Goal: Find specific page/section

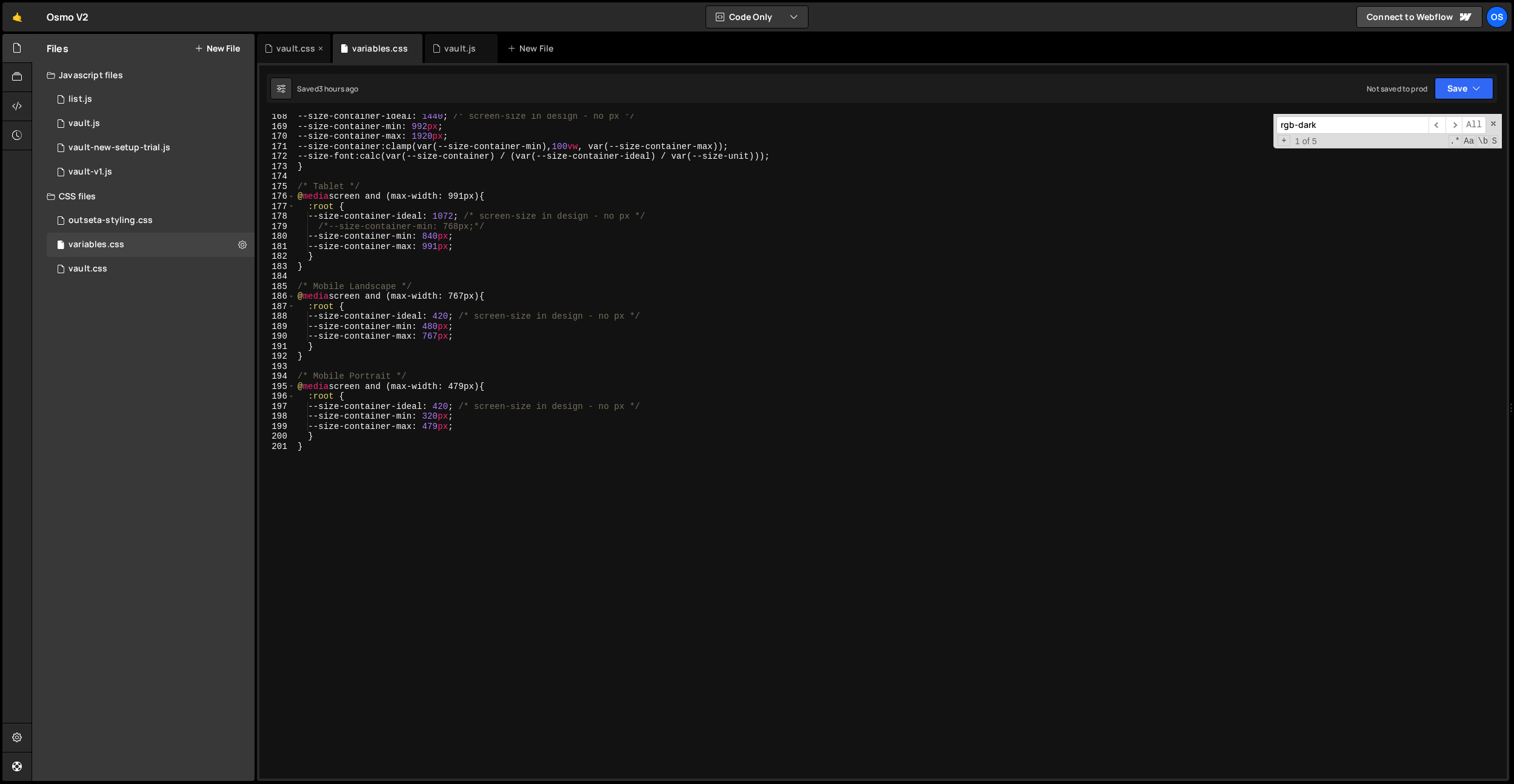
scroll to position [1682, 0]
drag, startPoint x: 295, startPoint y: 45, endPoint x: 533, endPoint y: 233, distance: 303.3
click at [295, 45] on div "vault.css" at bounding box center [296, 48] width 38 height 12
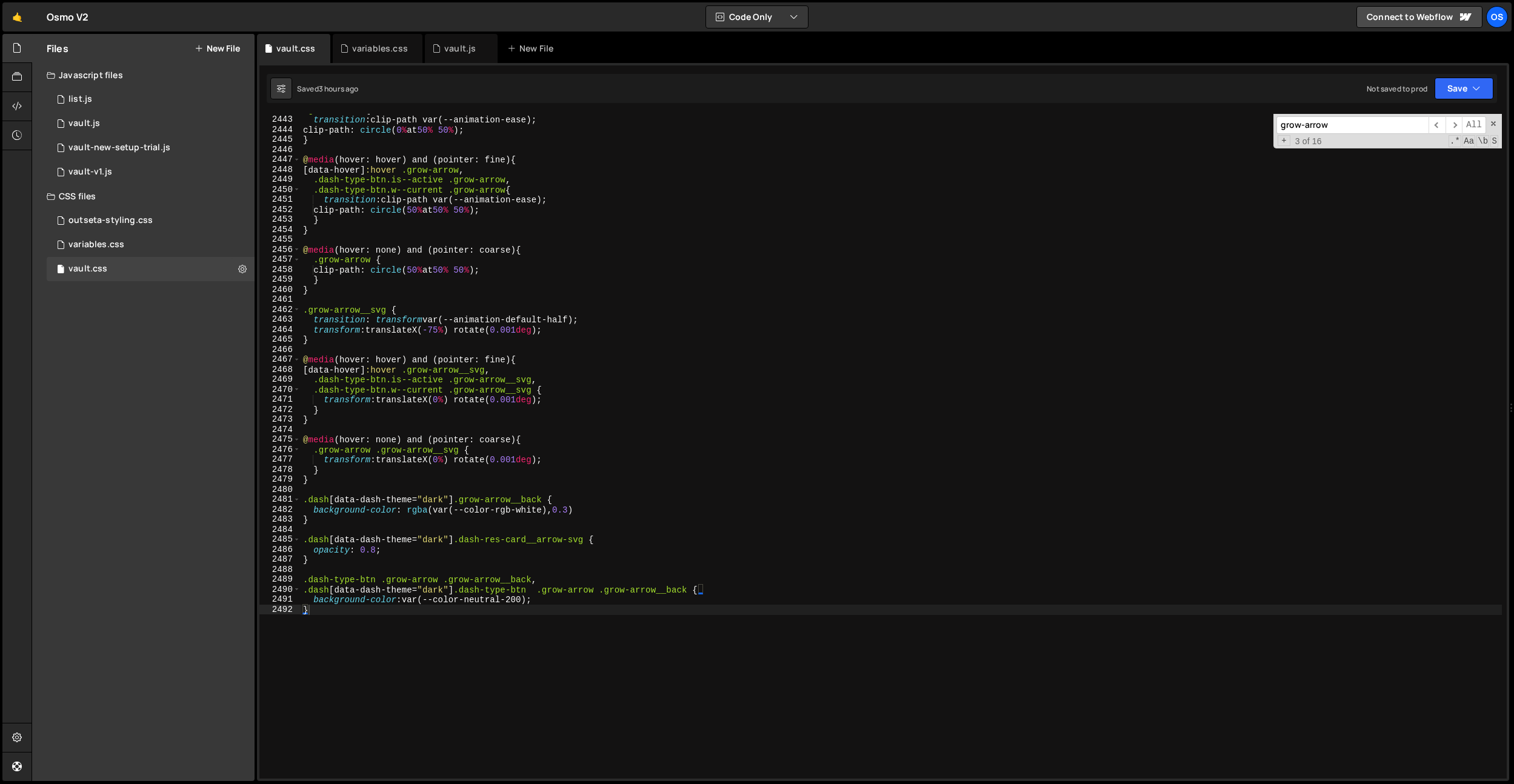
click at [534, 234] on div ".grow-arrow { transition : clip-path var(--animation-ease) ; clip-path : circle…" at bounding box center [901, 446] width 1201 height 684
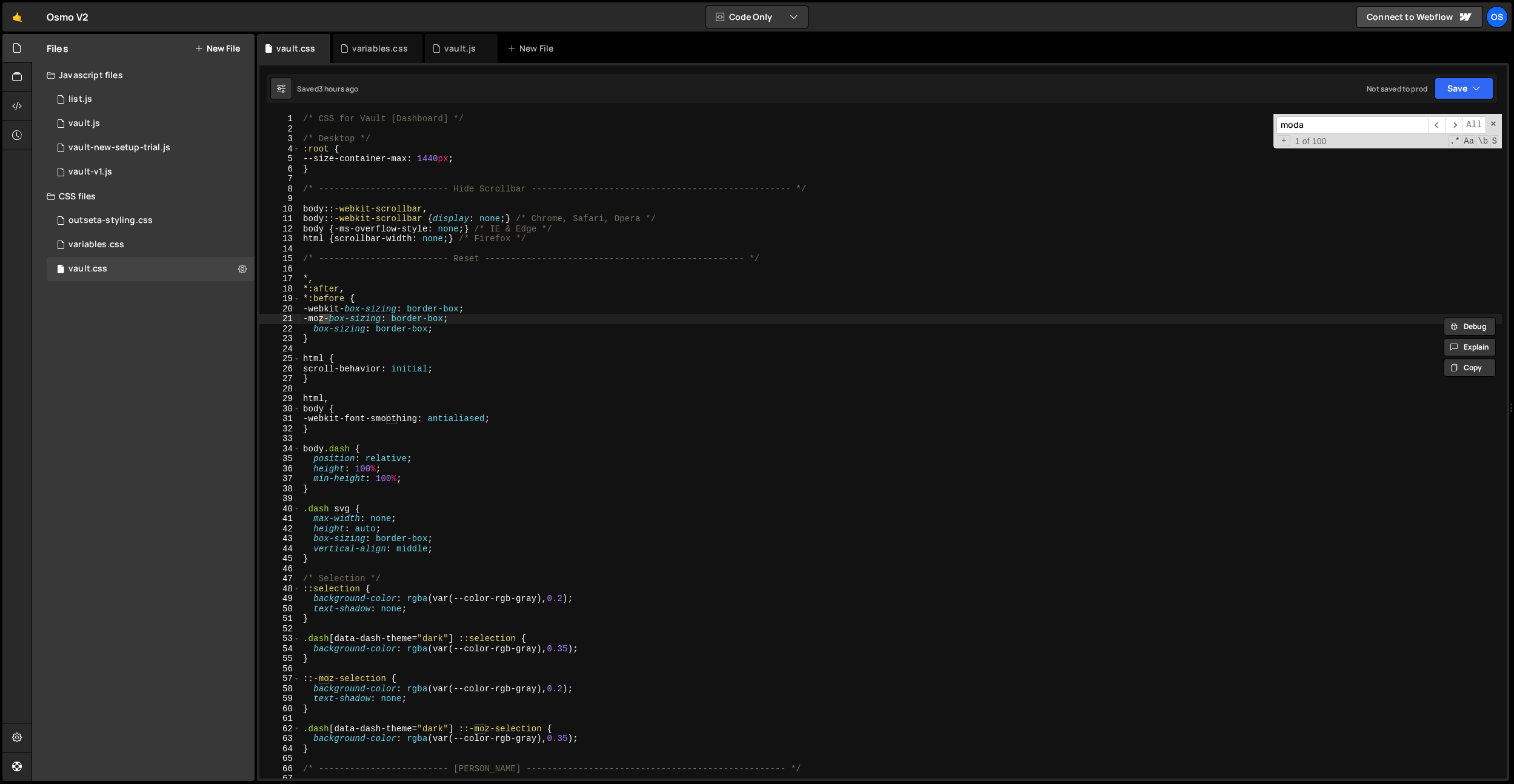
scroll to position [5232, 0]
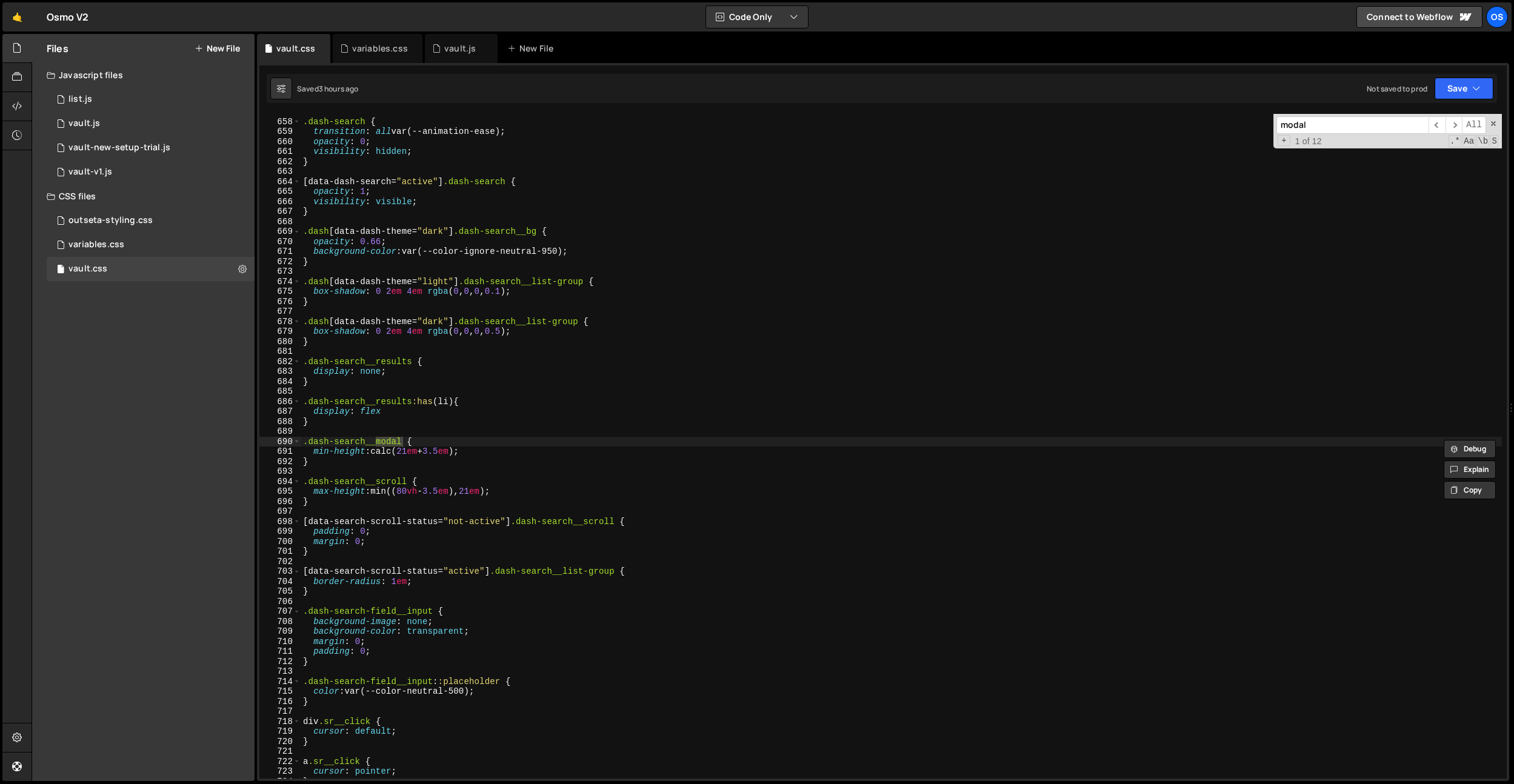
type input "modal"
click at [446, 477] on div ".dash-search { transition : all var(--animation-ease) ; opacity : 0 ; visibilit…" at bounding box center [901, 448] width 1201 height 684
click at [472, 462] on div ".dash-search { transition : all var(--animation-ease) ; opacity : 0 ; visibilit…" at bounding box center [901, 448] width 1201 height 684
click at [412, 452] on div ".dash-search { transition : all var(--animation-ease) ; opacity : 0 ; visibilit…" at bounding box center [901, 448] width 1201 height 684
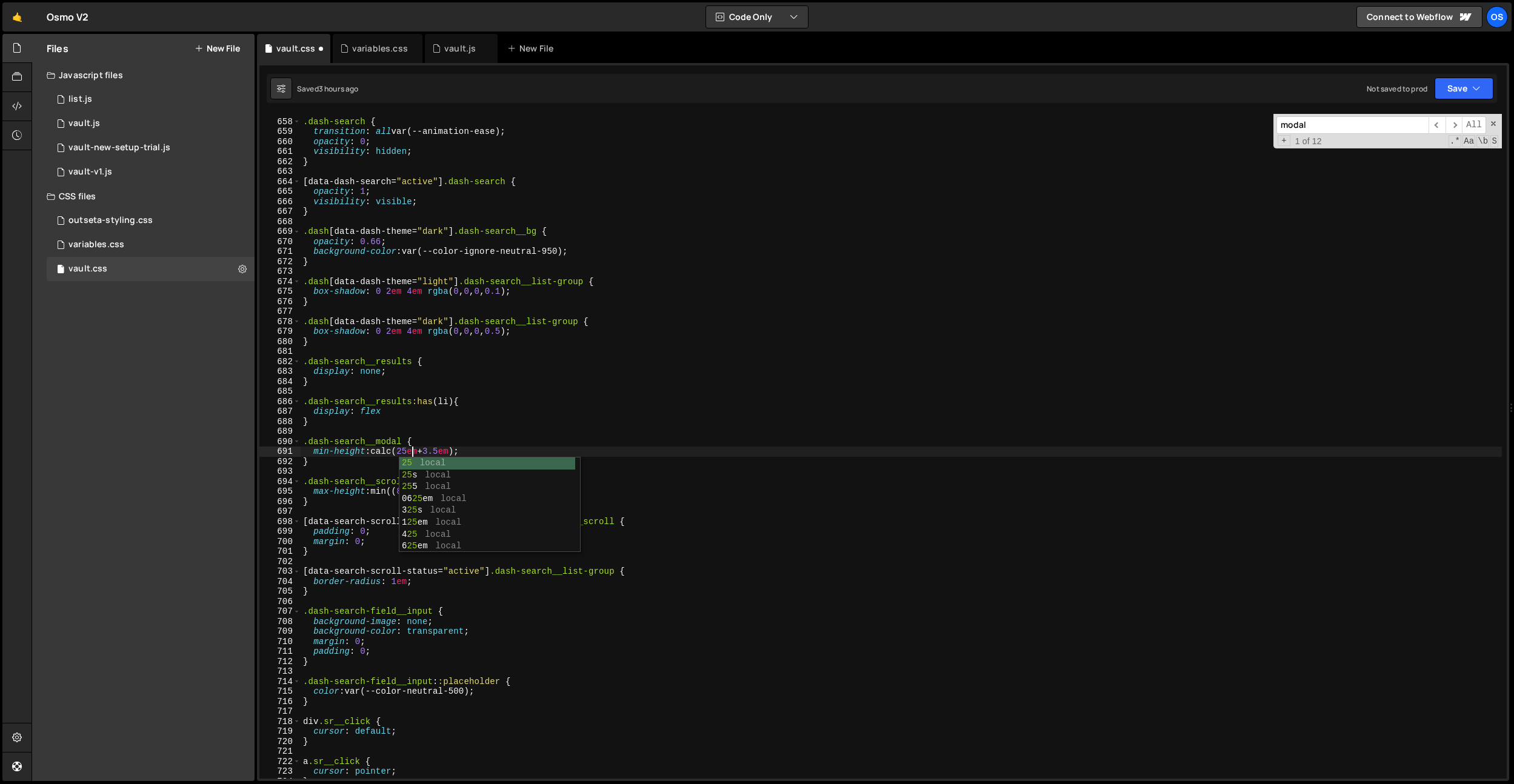
click at [467, 419] on div ".dash-search { transition : all var(--animation-ease) ; opacity : 0 ; visibilit…" at bounding box center [901, 448] width 1201 height 684
click at [492, 492] on div ".dash-search { transition : all var(--animation-ease) ; opacity : 0 ; visibilit…" at bounding box center [901, 448] width 1201 height 684
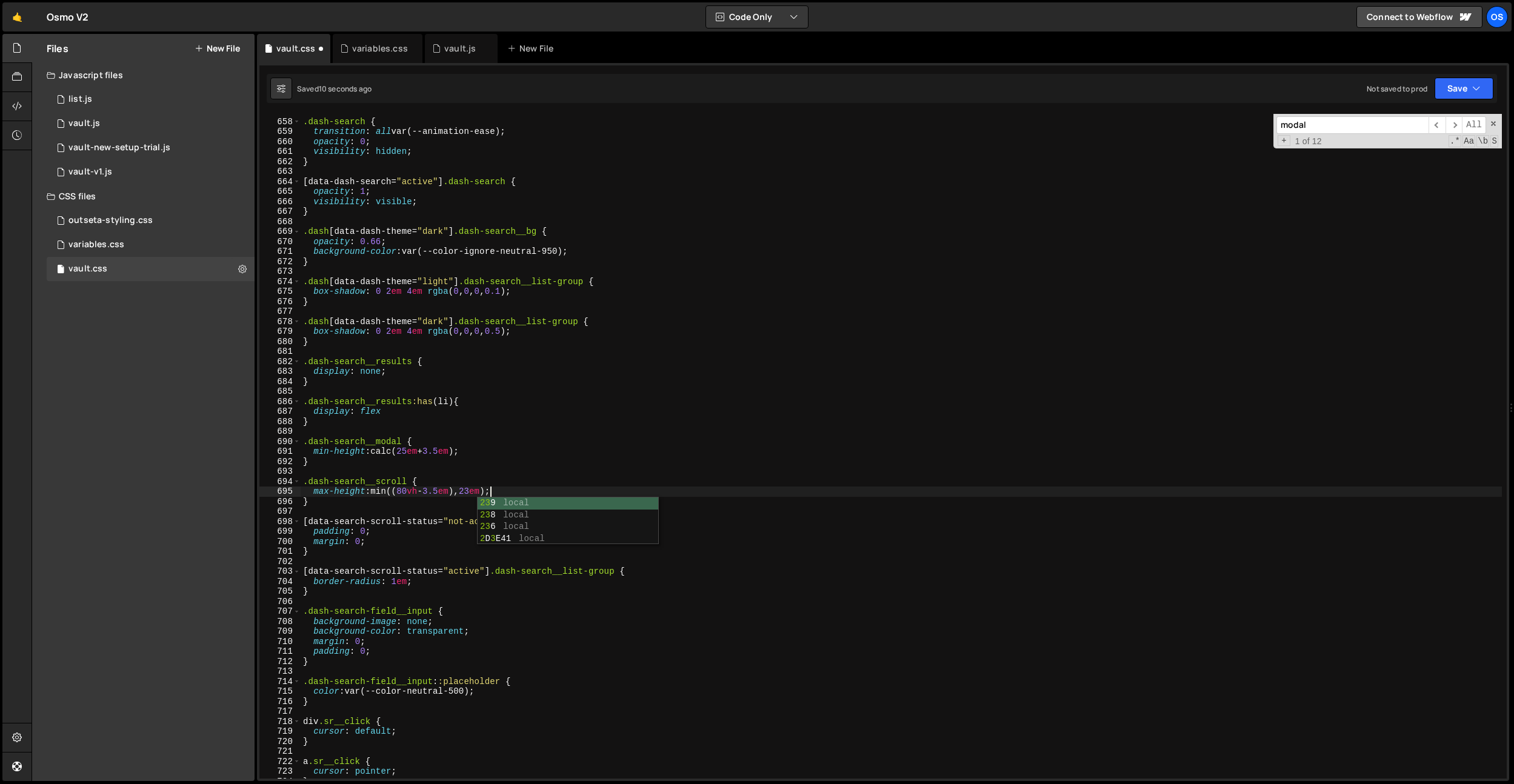
click at [412, 454] on div ".dash-search { transition : all var(--animation-ease) ; opacity : 0 ; visibilit…" at bounding box center [901, 448] width 1201 height 684
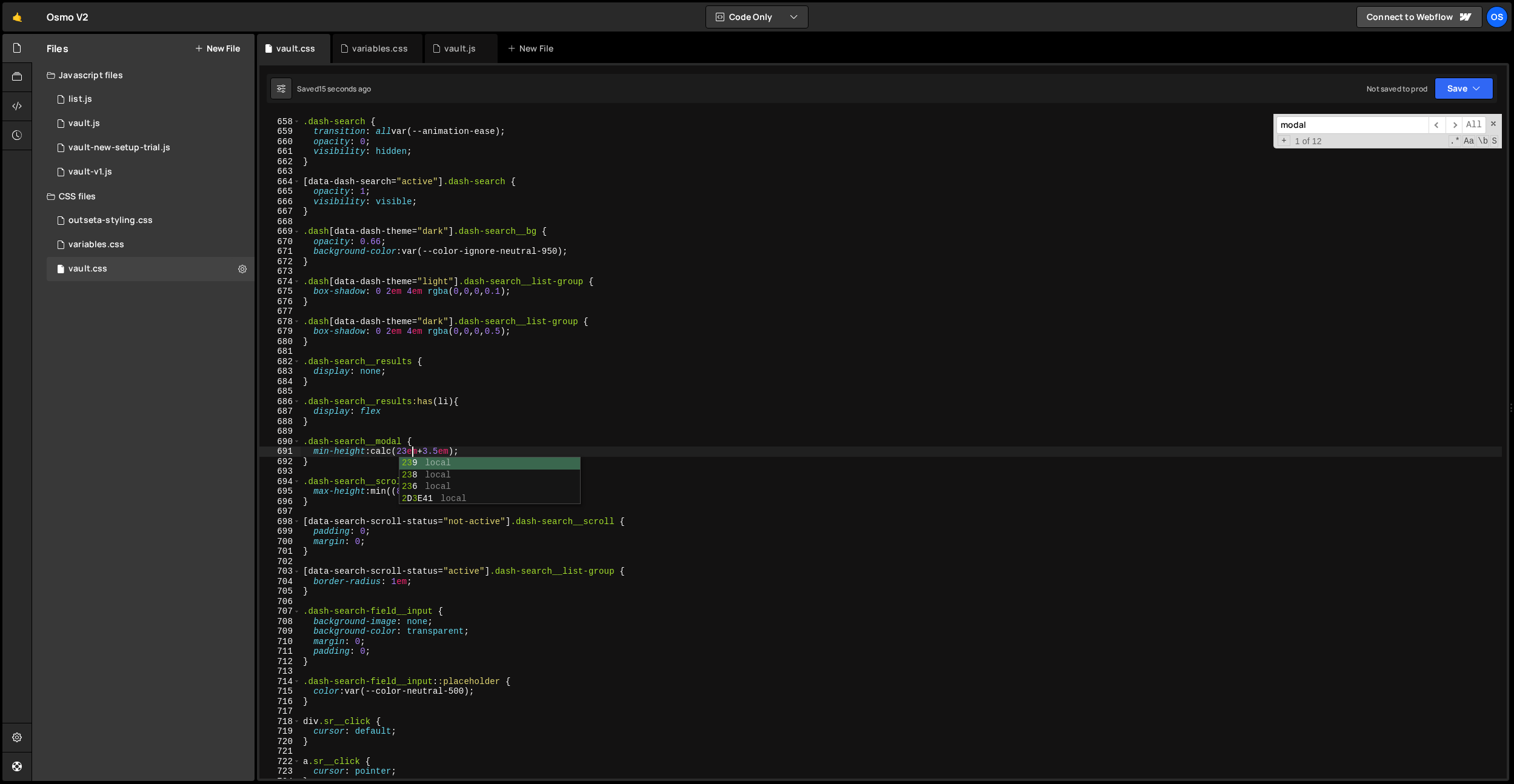
type textarea "min-height: calc(23.5em + 3.5em);"
drag, startPoint x: 430, startPoint y: 428, endPoint x: 432, endPoint y: 448, distance: 20.1
click at [430, 428] on div ".dash-search { transition : all var(--animation-ease) ; opacity : 0 ; visibilit…" at bounding box center [901, 448] width 1201 height 684
click at [492, 490] on div ".dash-search { transition : all var(--animation-ease) ; opacity : 0 ; visibilit…" at bounding box center [901, 448] width 1201 height 684
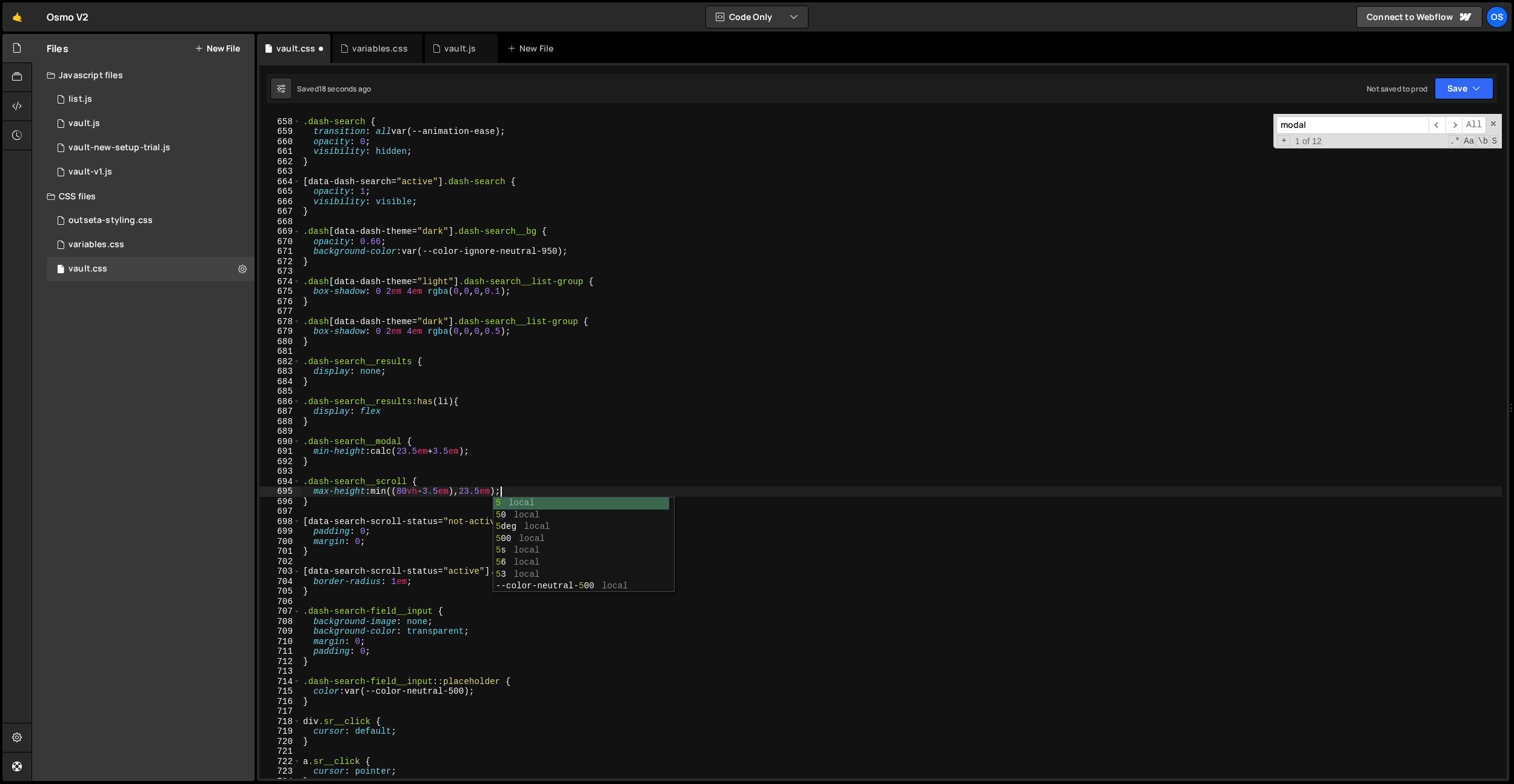
scroll to position [0, 13]
click at [419, 448] on div ".dash-search { transition : all var(--animation-ease) ; opacity : 0 ; visibilit…" at bounding box center [901, 448] width 1201 height 684
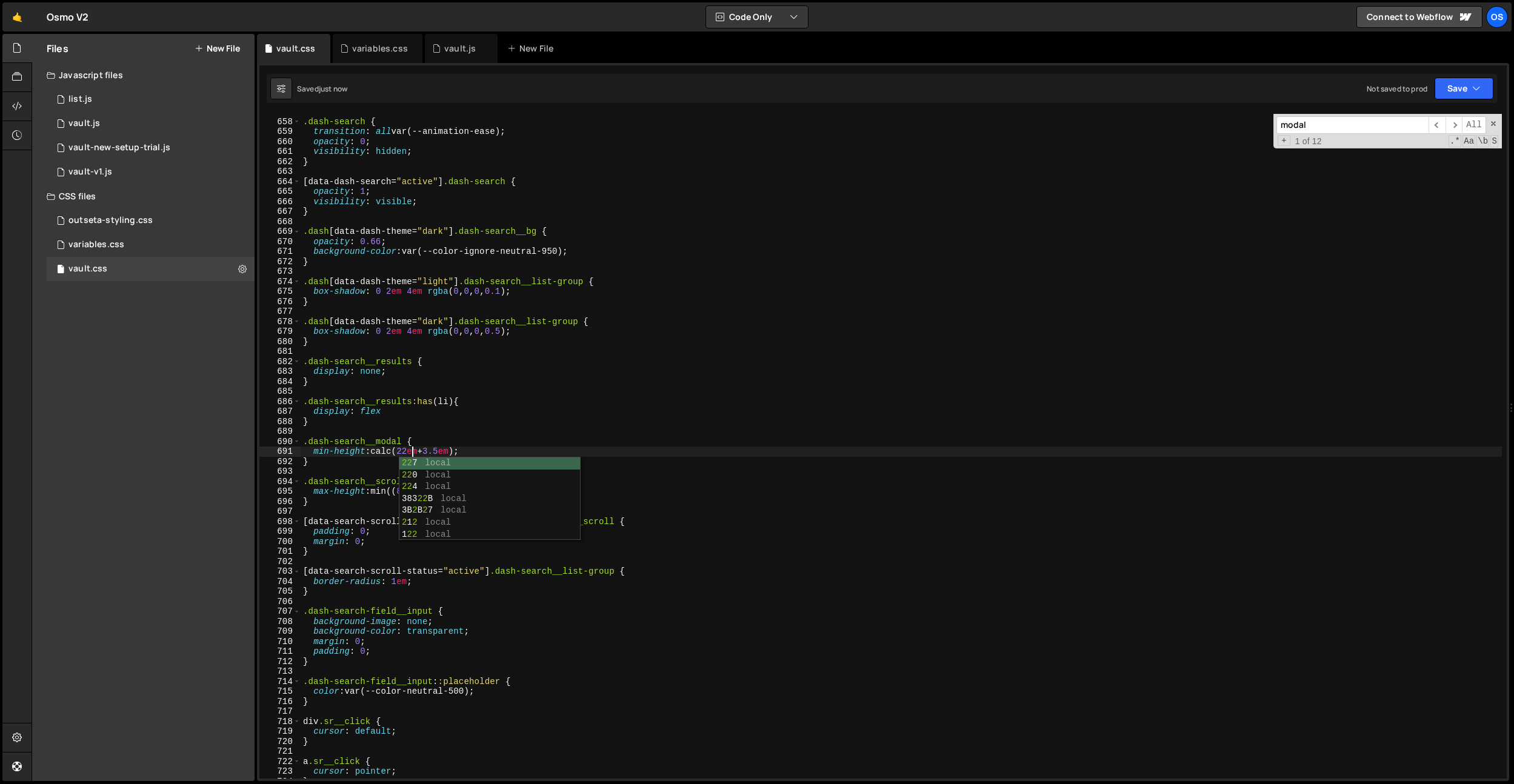
scroll to position [0, 8]
click at [440, 440] on div ".dash-search { transition : all var(--animation-ease) ; opacity : 0 ; visibilit…" at bounding box center [901, 448] width 1201 height 684
click at [489, 496] on div ".dash-search { transition : all var(--animation-ease) ; opacity : 0 ; visibilit…" at bounding box center [901, 448] width 1201 height 684
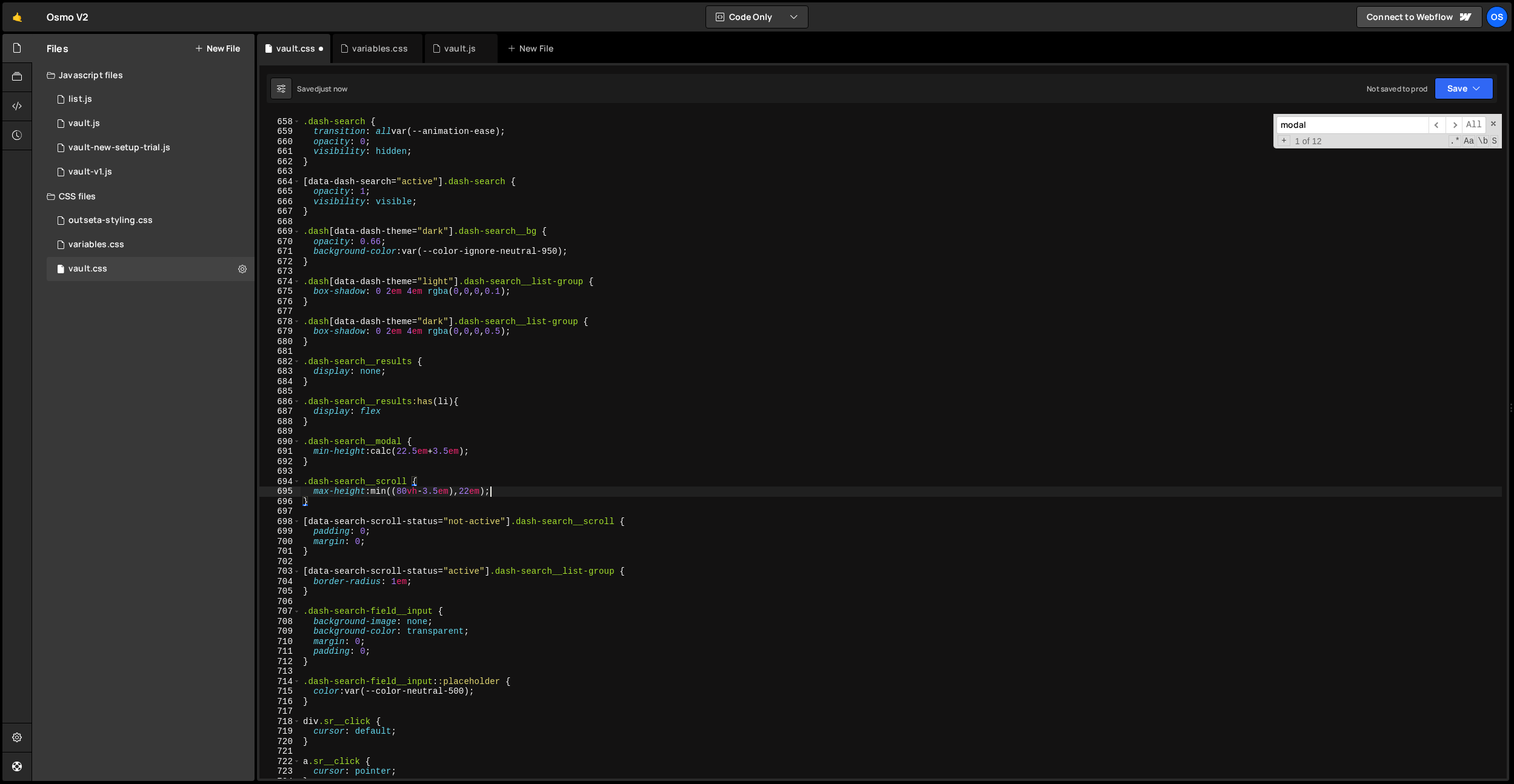
click at [491, 493] on div ".dash-search { transition : all var(--animation-ease) ; opacity : 0 ; visibilit…" at bounding box center [901, 448] width 1201 height 684
type textarea "max-height: min((80vh - 3.5em), 22.5em);"
